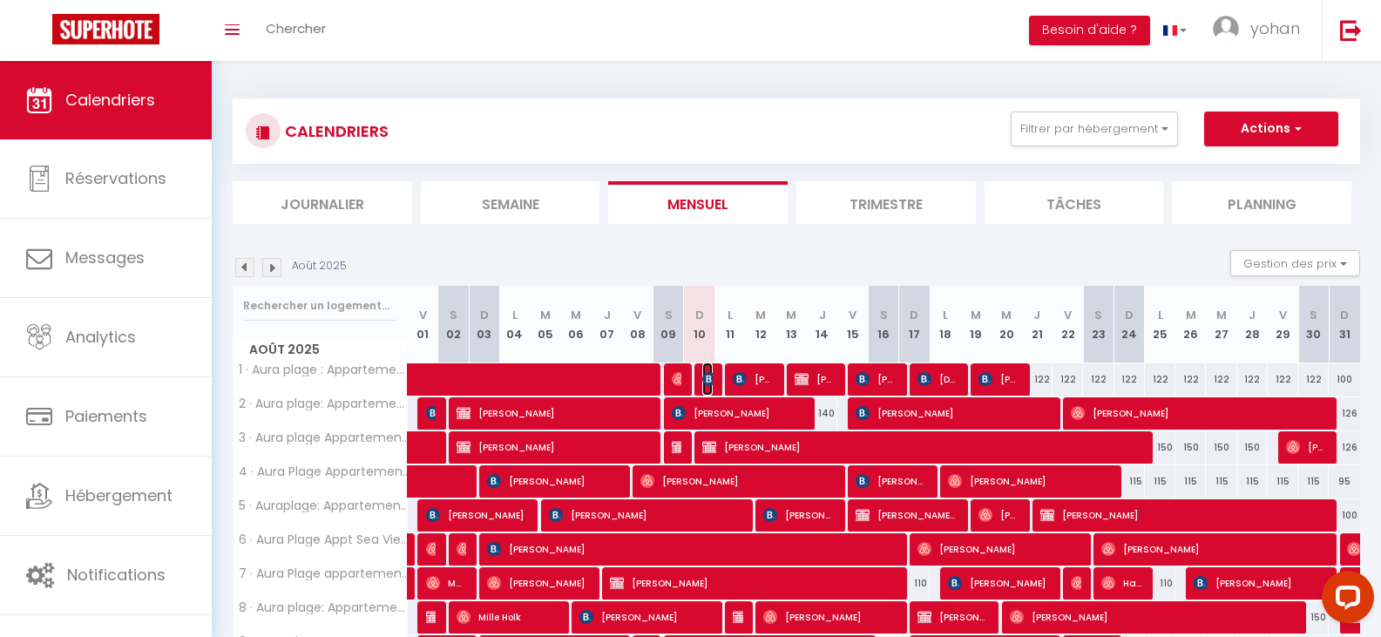
click at [706, 372] on img at bounding box center [709, 379] width 14 height 14
select select "OK"
select select "0"
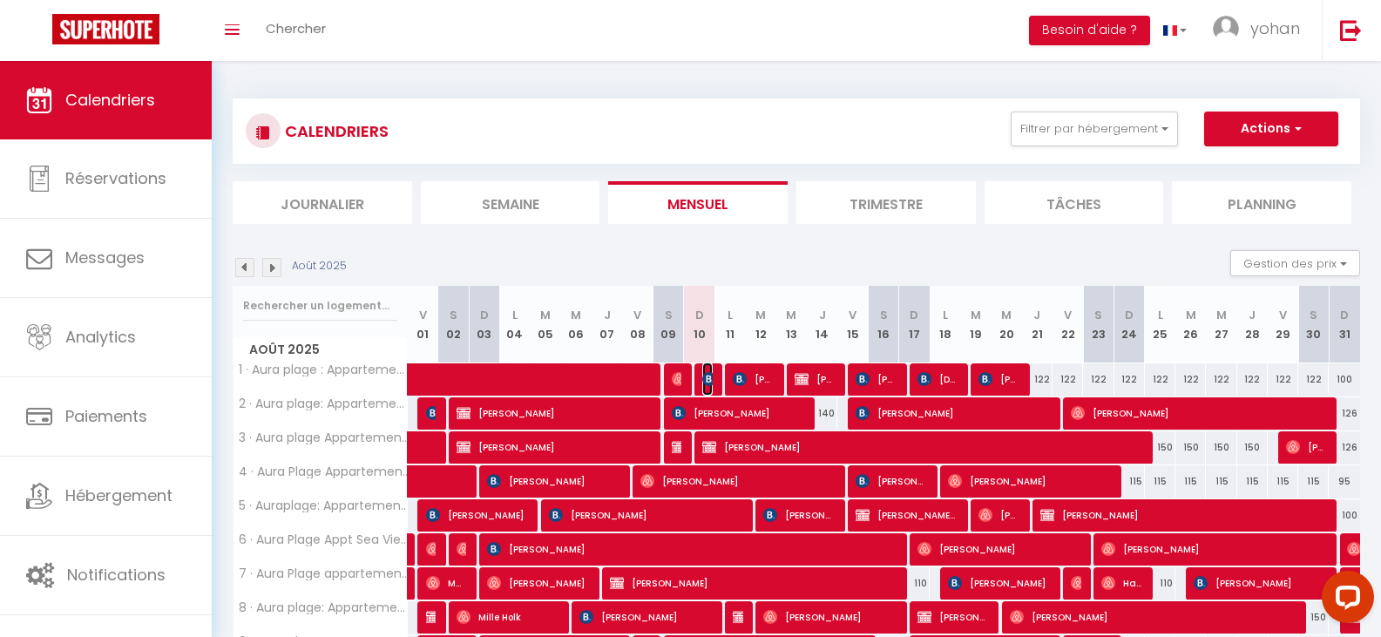
select select "1"
select select
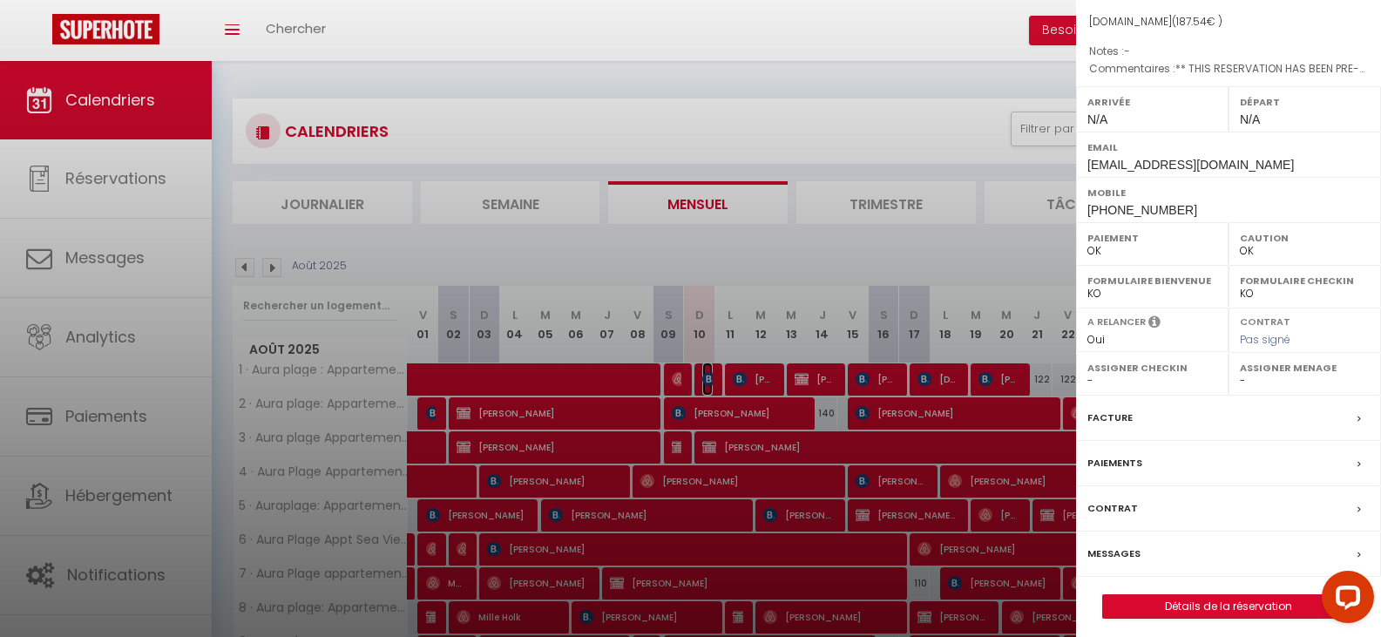
scroll to position [193, 0]
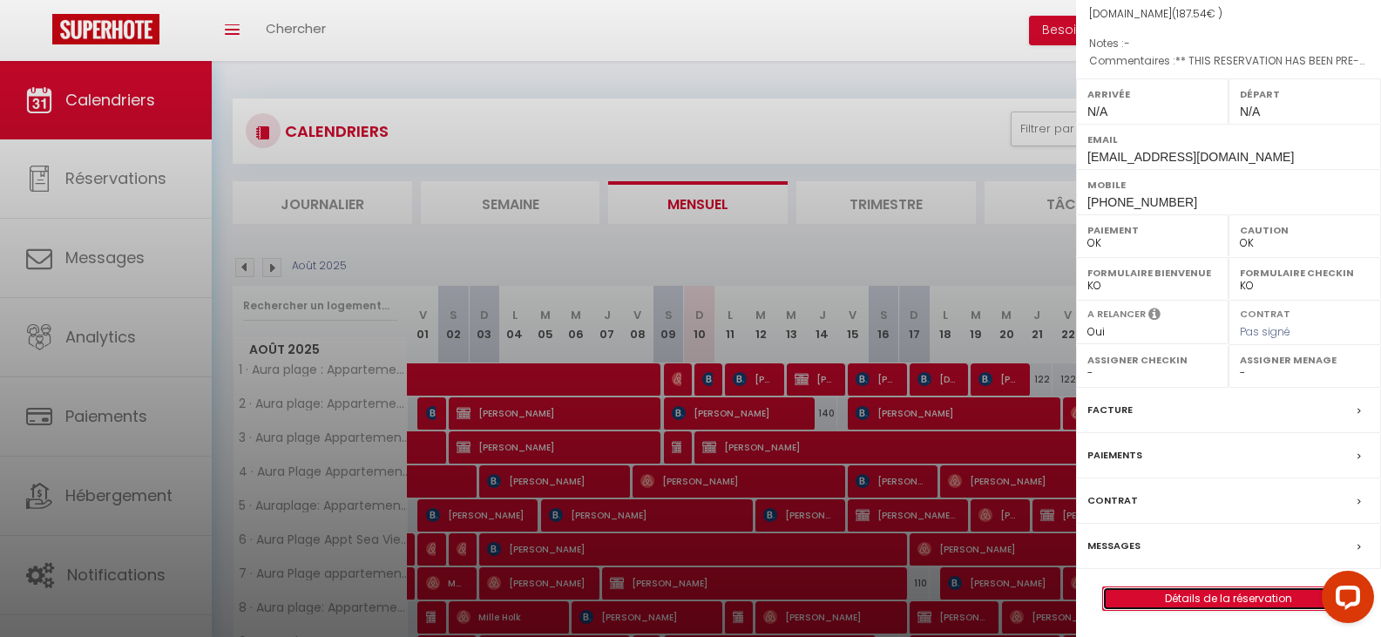
click at [1255, 595] on link "Détails de la réservation" at bounding box center [1228, 598] width 251 height 23
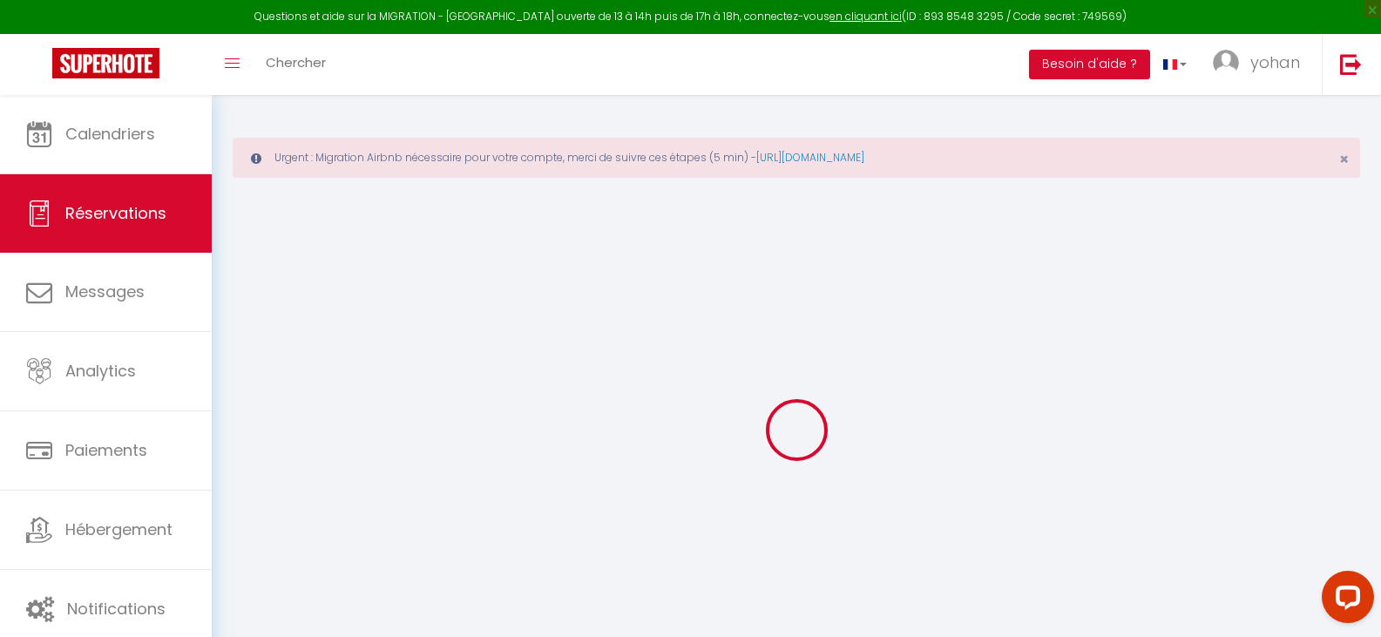
type input "Ala"
type input "Kerkeni"
type input "[EMAIL_ADDRESS][DOMAIN_NAME]"
type input "[PHONE_NUMBER]"
type input "1080"
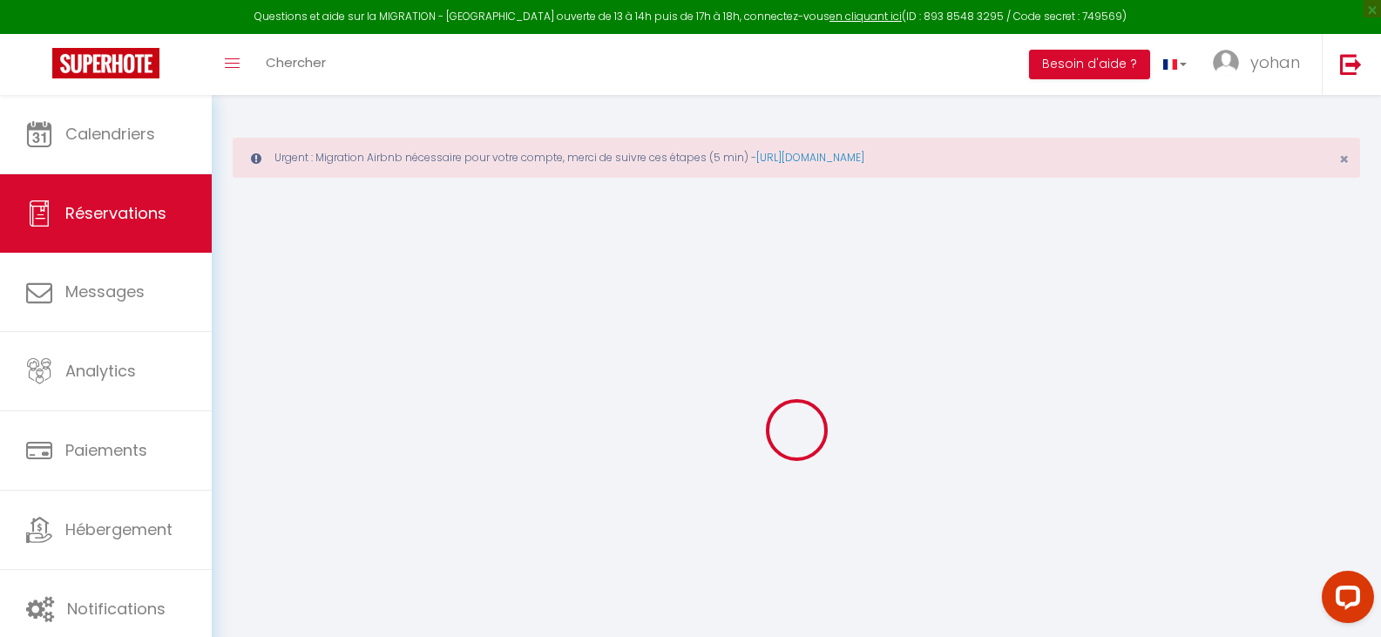
type input "Boulevard [PERSON_NAME] 93 Boîte 21"
type input "[GEOGRAPHIC_DATA][PERSON_NAME]"
select select "BE"
type input "26.84"
type input "2.5"
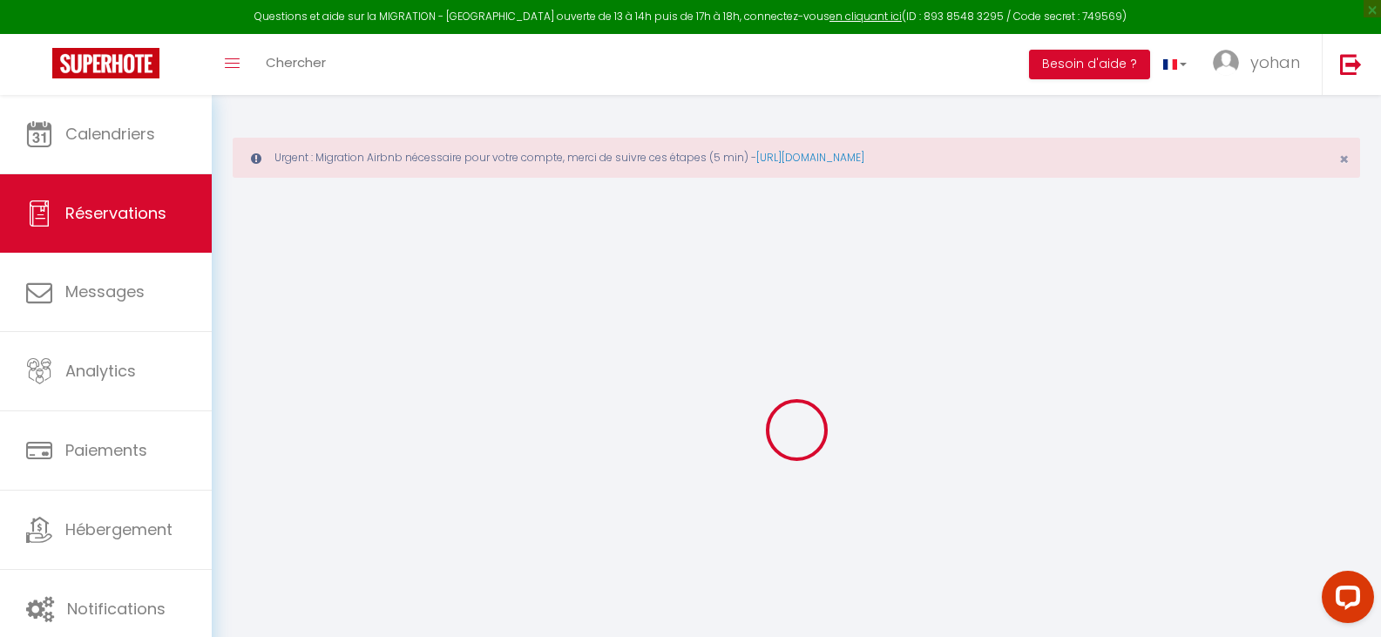
select select "56052"
select select "1"
select select
type input "2"
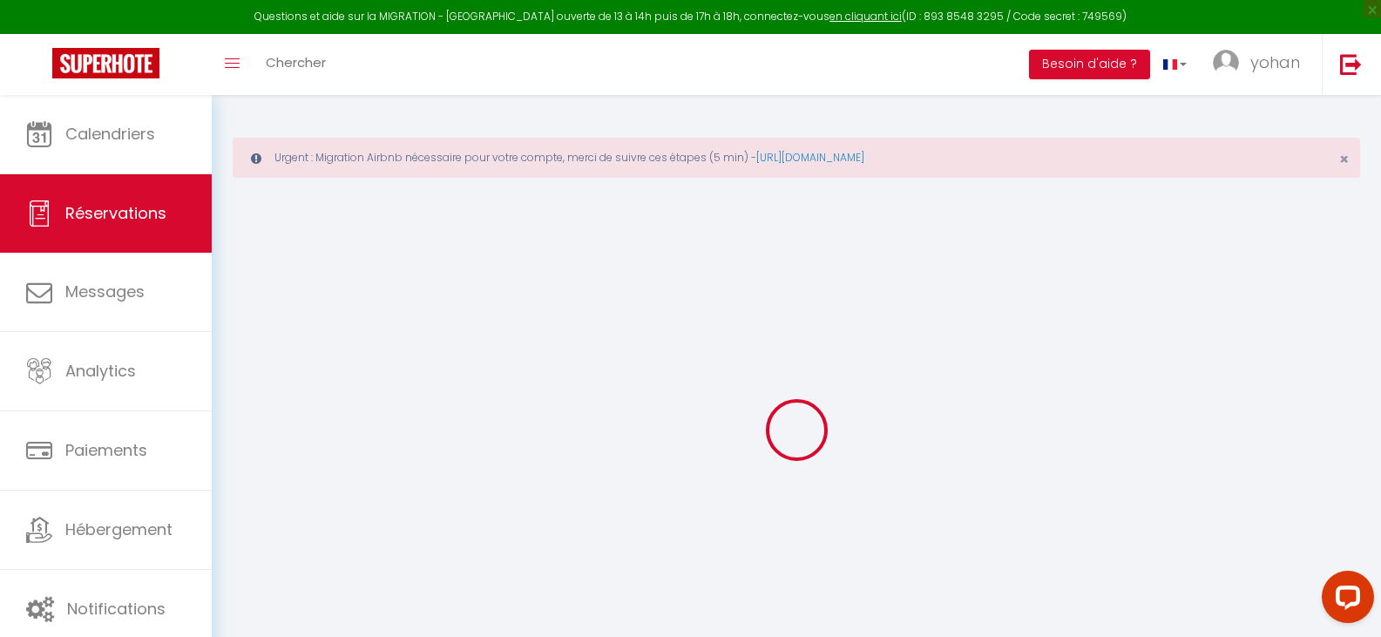
type input "2"
select select "12"
select select "15"
type input "108.9"
checkbox input "false"
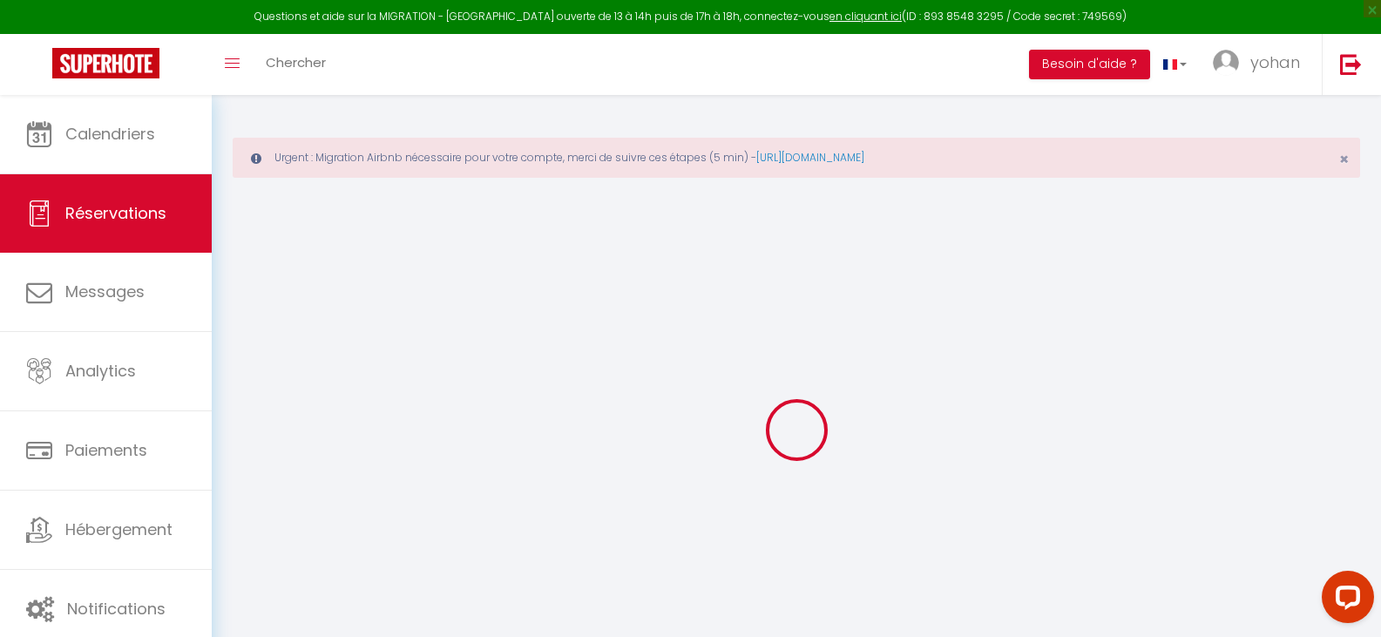
type input "0"
select select "2"
type input "0"
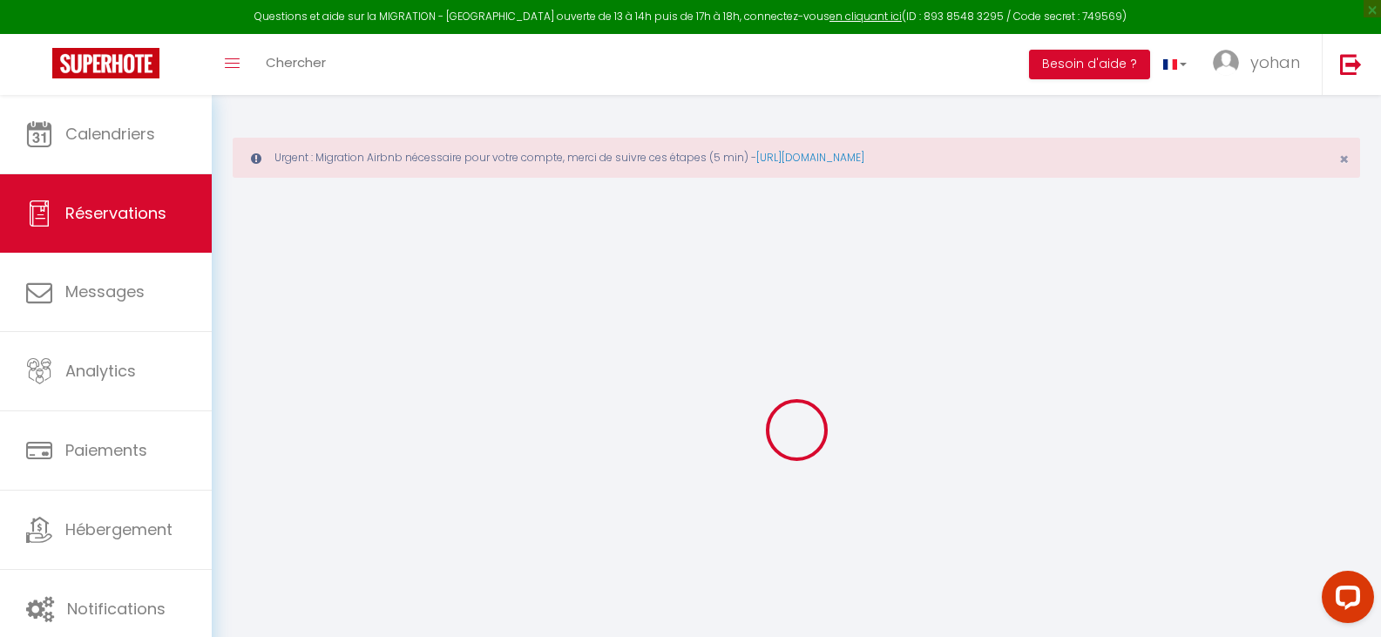
select select
checkbox input "false"
select select
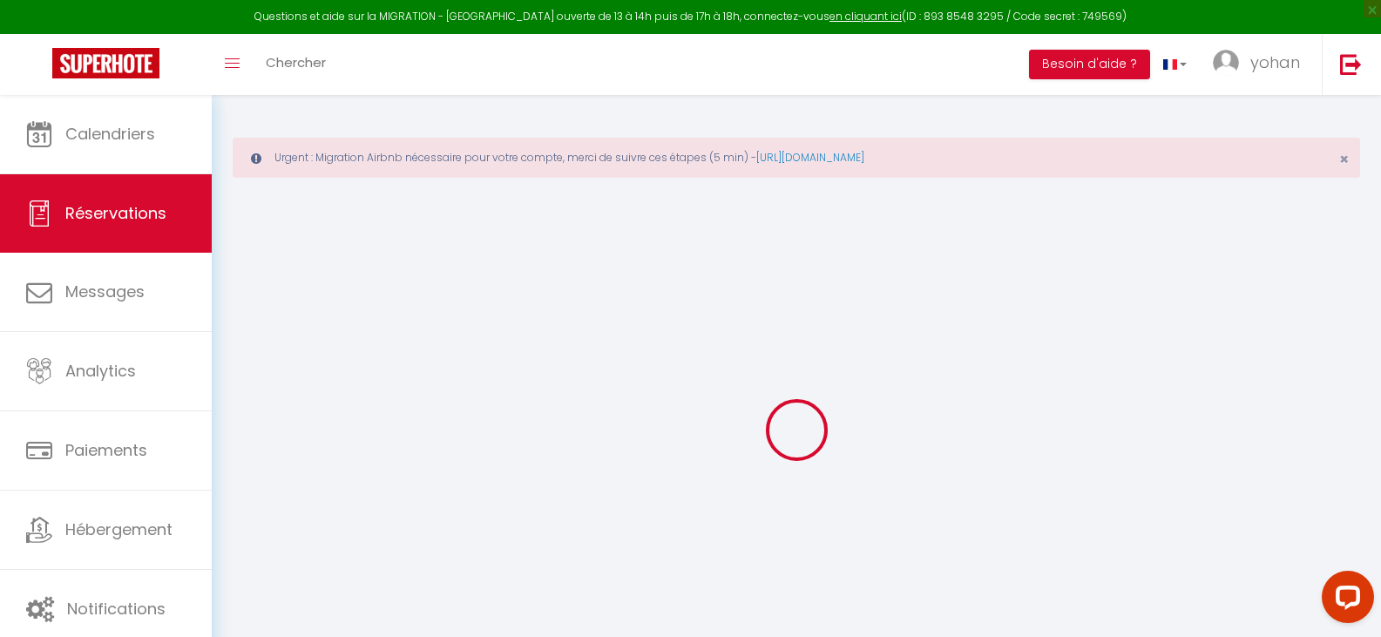
checkbox input "false"
select select
checkbox input "false"
type textarea "** THIS RESERVATION HAS BEEN PRE-PAID ** BOOKING NOTE : Payment charge is EUR 2…"
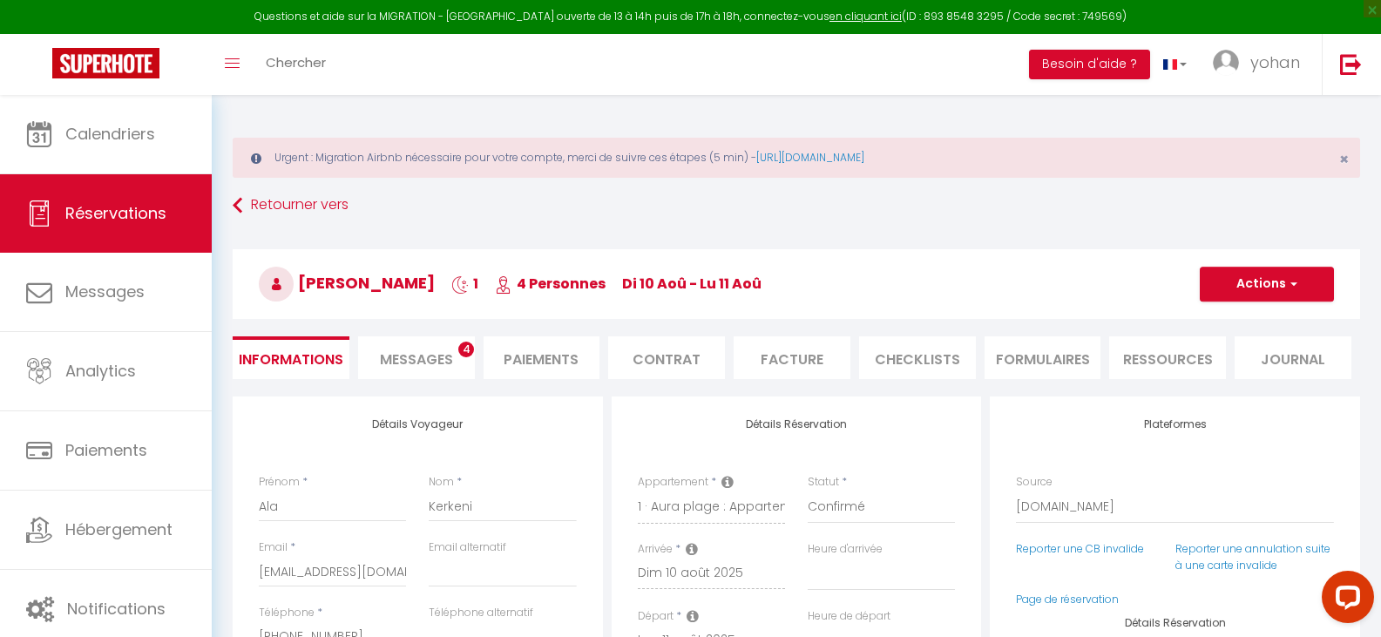
type input "70"
type input "8.64"
select select
checkbox input "false"
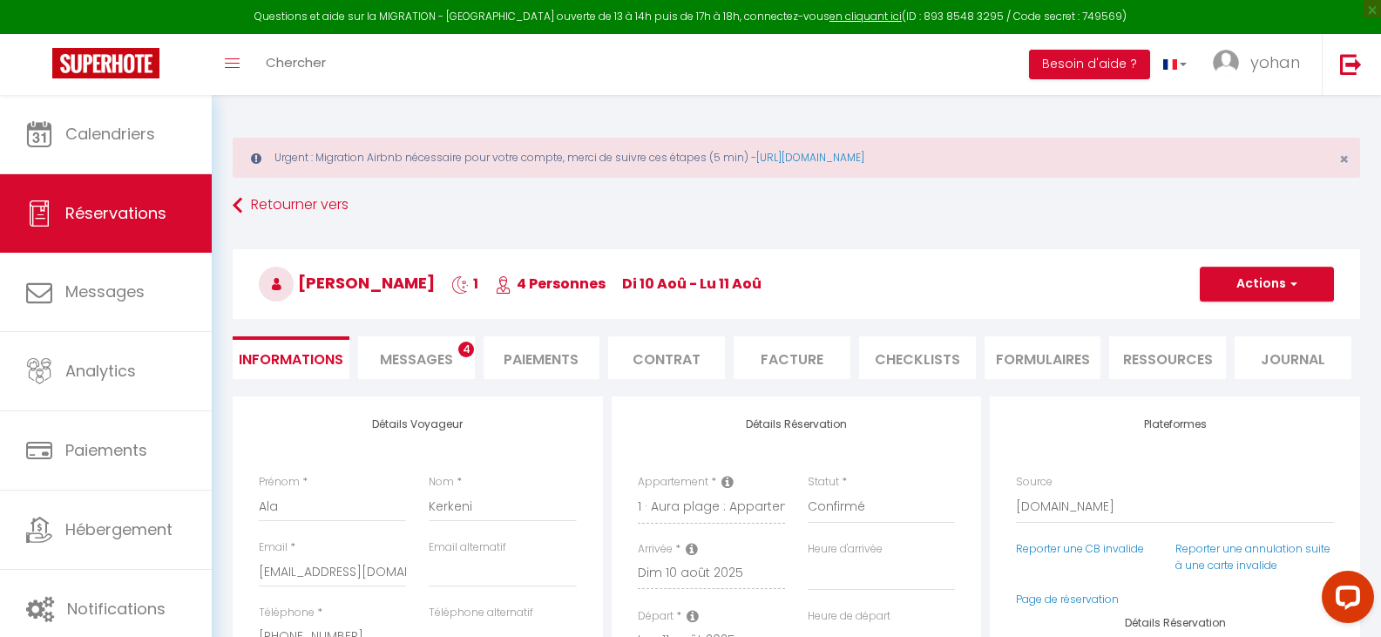
select select
click at [405, 356] on span "Messages" at bounding box center [416, 359] width 73 height 20
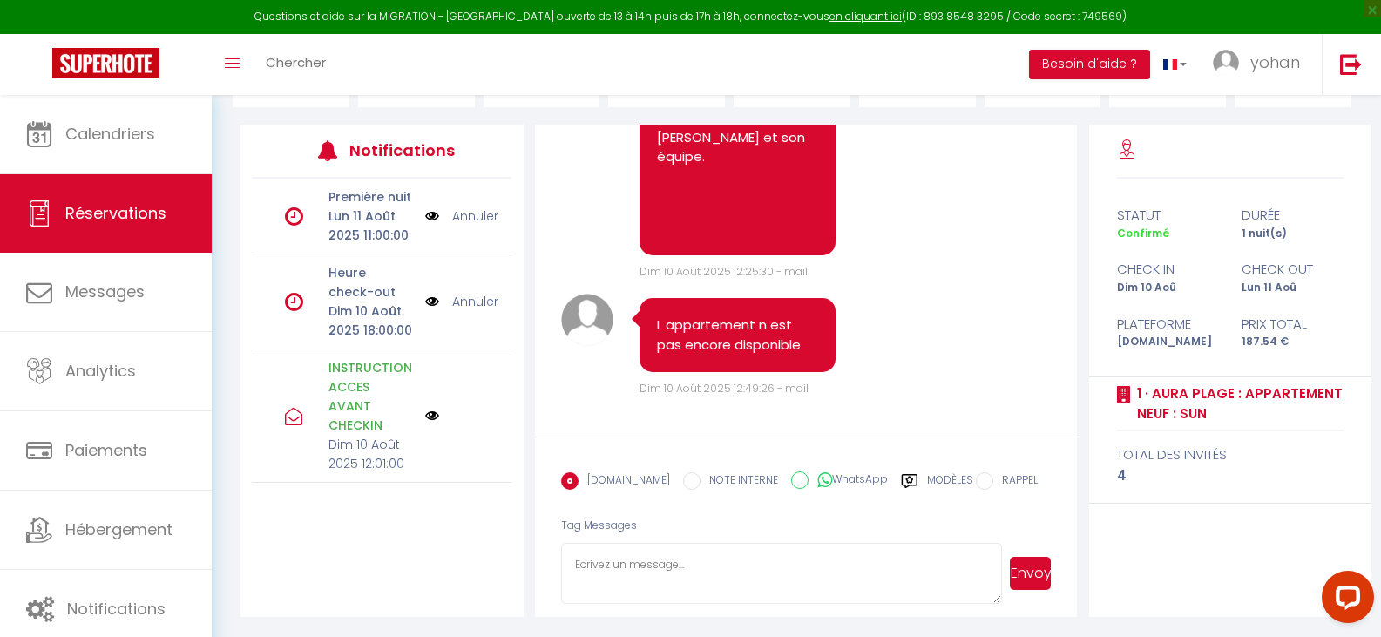
scroll to position [273, 0]
click at [568, 565] on textarea at bounding box center [782, 572] width 442 height 61
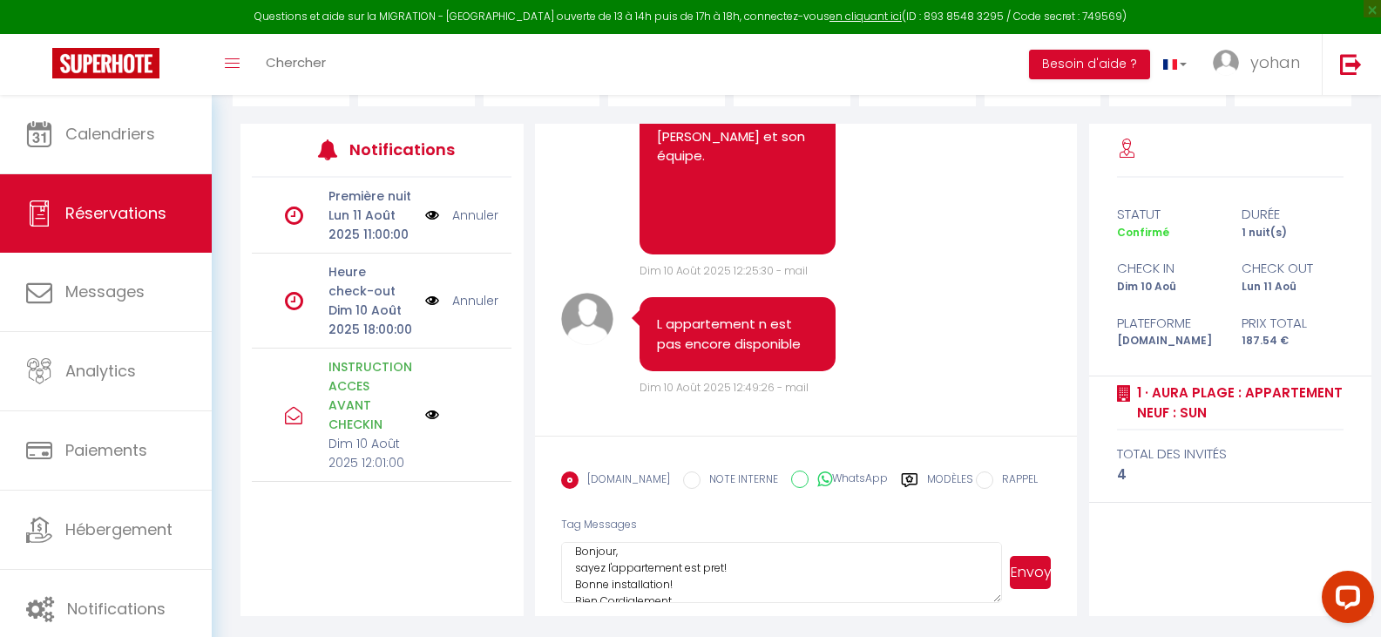
scroll to position [0, 0]
click at [707, 582] on textarea "Bonjour, sayez l'appartement est pret! Bonne installation! Bien Cordialement Sa…" at bounding box center [782, 572] width 442 height 61
click at [596, 584] on textarea "Bonjour, sayez l'appartement est prêt! Bonne installation! Bien Cordialement Sa…" at bounding box center [782, 572] width 442 height 61
type textarea "Bonjour, sayez l'appartement est prêt! Bonne installation! Bien Cordialement Sa…"
drag, startPoint x: 596, startPoint y: 584, endPoint x: 973, endPoint y: 319, distance: 460.9
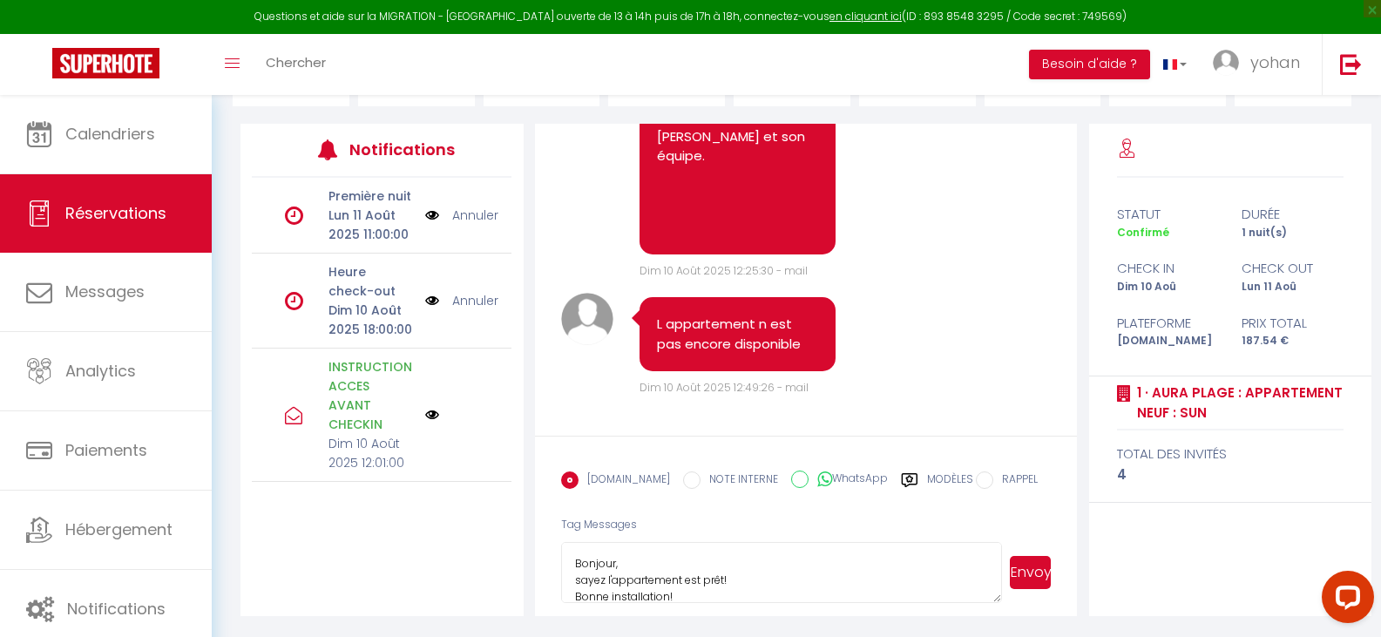
click at [973, 319] on div "Note Sms L appartement n est pas encore disponible Dim 10 Août 2025 12:49:26 - …" at bounding box center [806, 345] width 490 height 104
click at [1031, 569] on button "Envoyer" at bounding box center [1031, 572] width 42 height 33
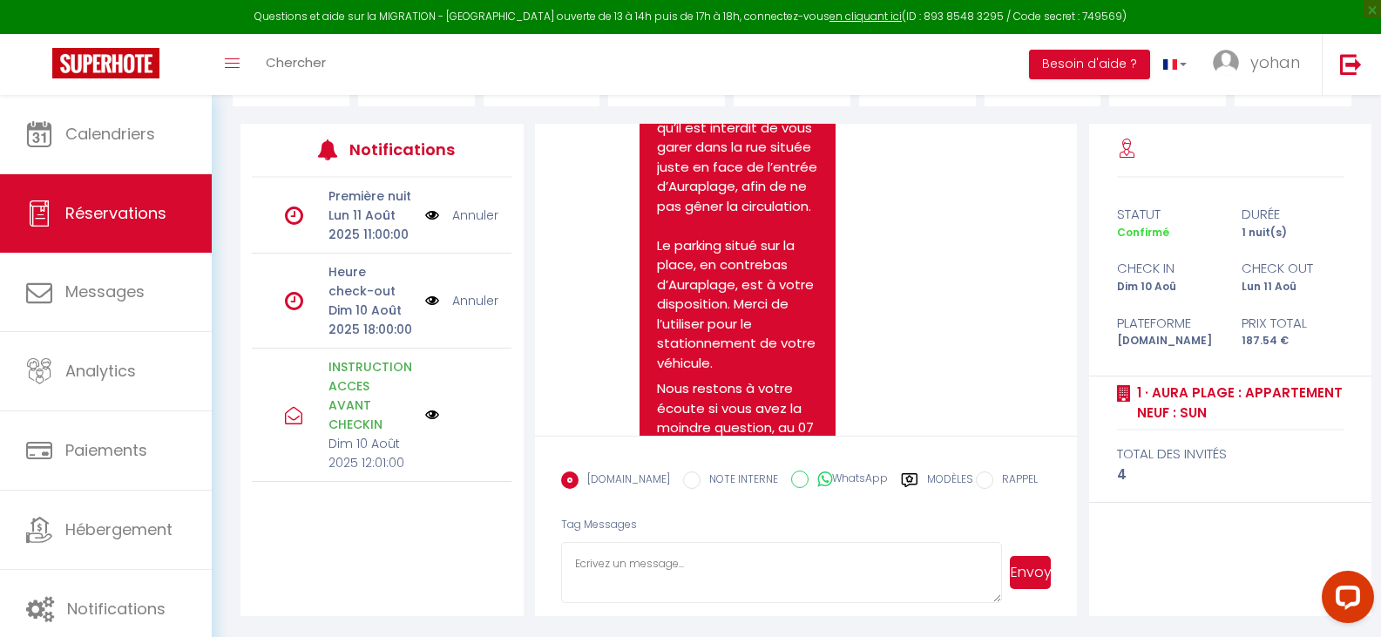
scroll to position [4190, 0]
